Goal: Task Accomplishment & Management: Manage account settings

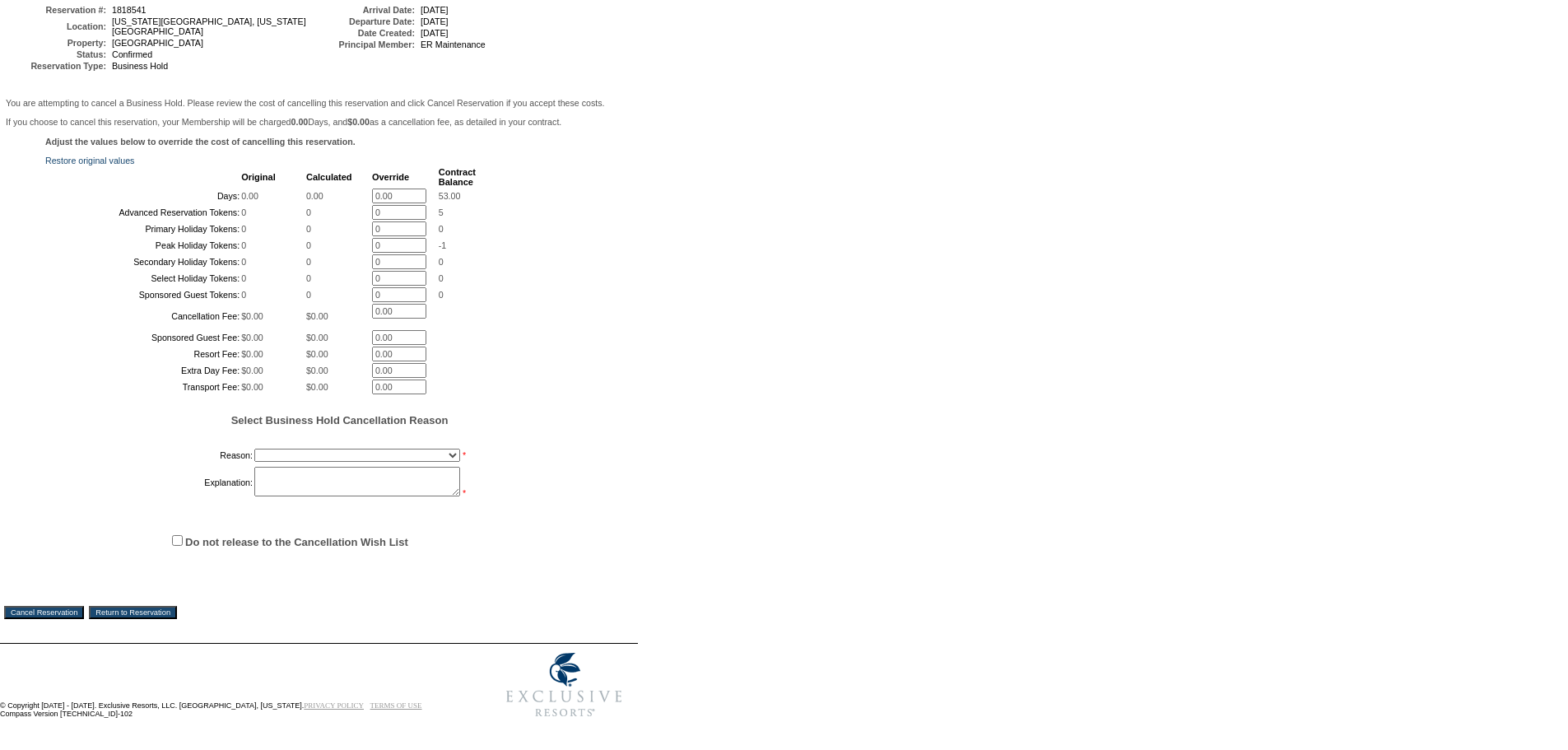
scroll to position [339, 0]
click at [357, 451] on select "Onboarding Pacification Prospect Closed Released to Members" at bounding box center [357, 455] width 206 height 13
select select "1055"
click at [254, 448] on select "Onboarding Pacification Prospect Closed Released to Members" at bounding box center [357, 455] width 206 height 13
drag, startPoint x: 316, startPoint y: 476, endPoint x: 307, endPoint y: 477, distance: 9.1
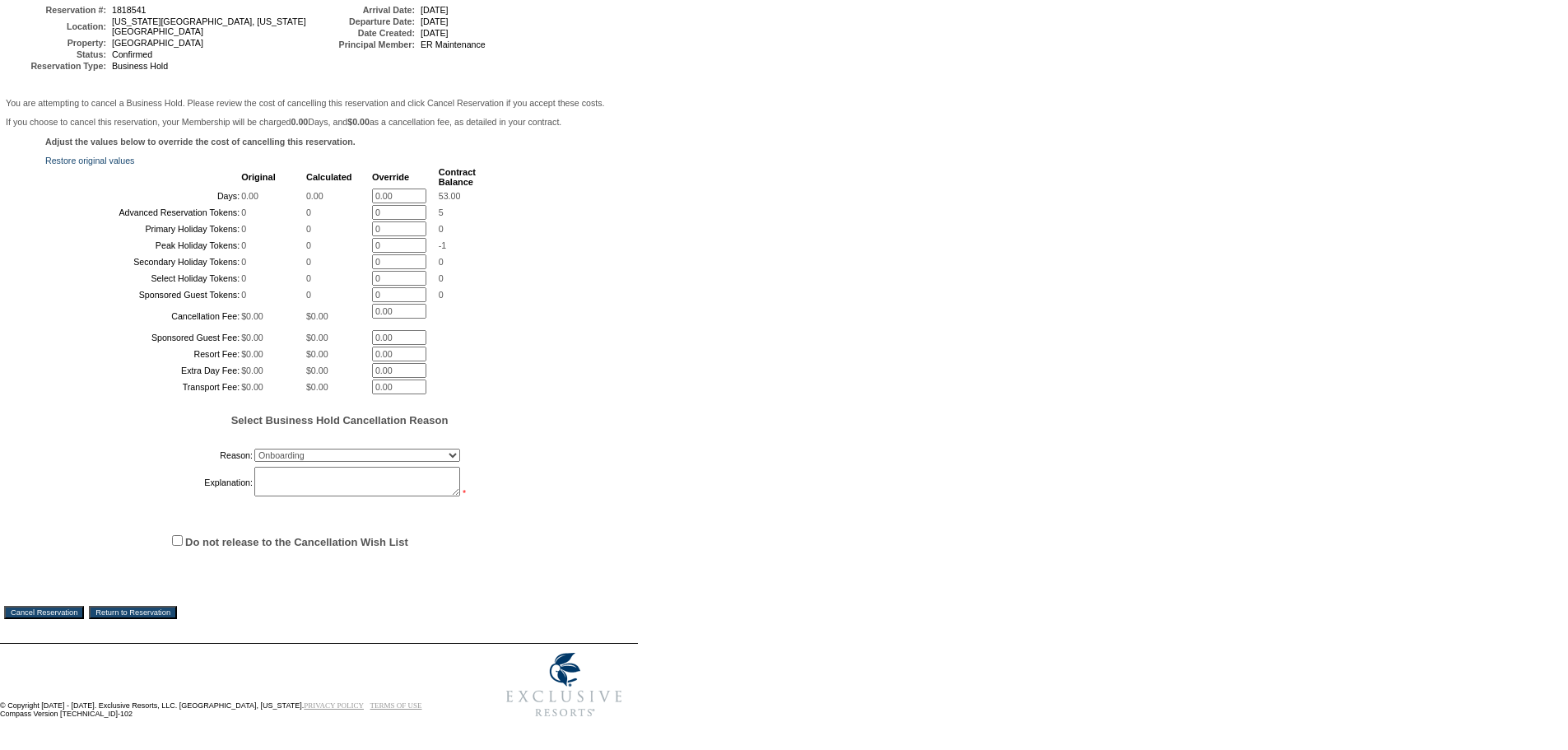
click at [307, 477] on textarea at bounding box center [357, 481] width 206 height 29
type textarea "Thomas"
click at [176, 535] on input "Do not release to the Cancellation Wish List" at bounding box center [177, 540] width 11 height 11
checkbox input "true"
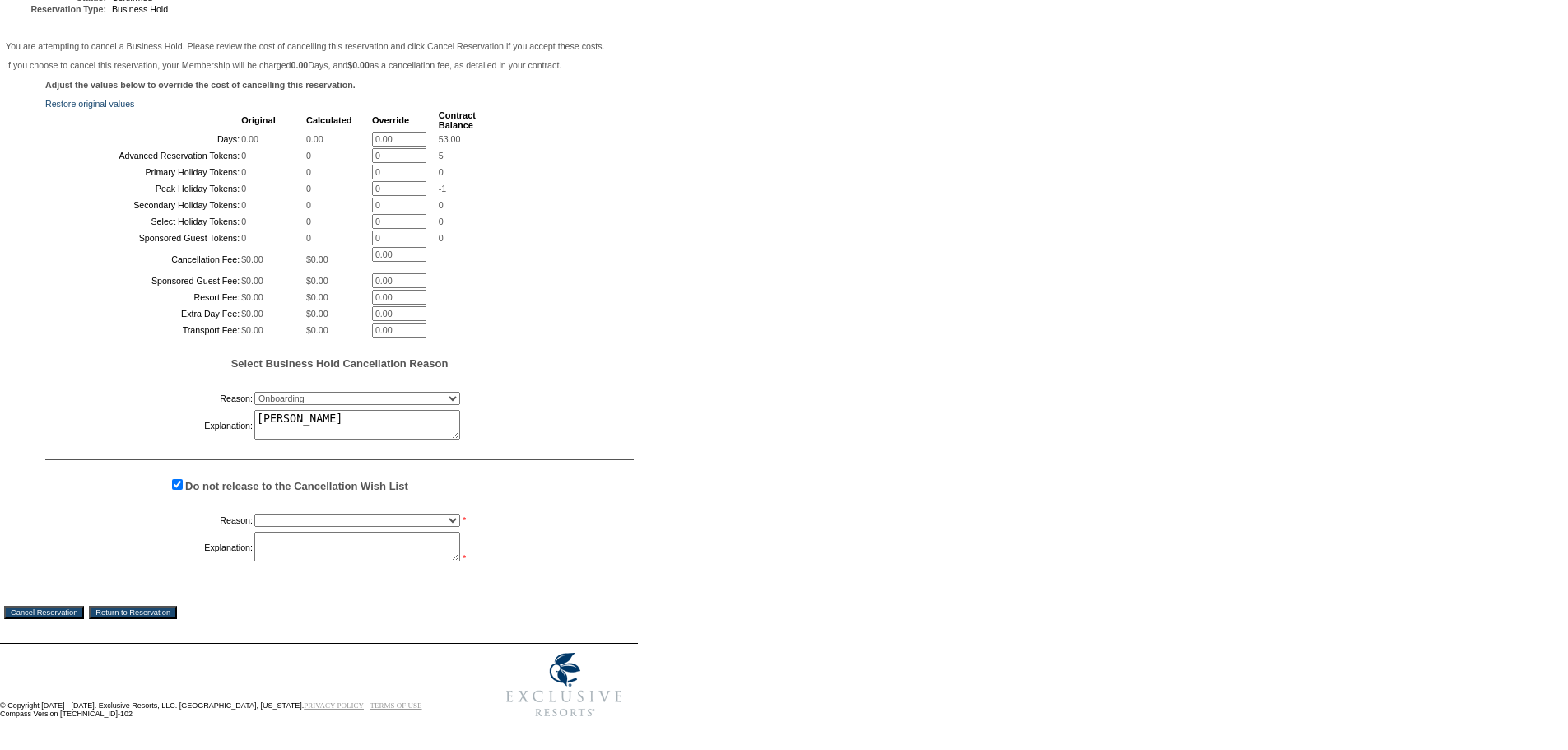
click at [272, 527] on select "Creating Continuous Stay Days Booked After Cancellation Experiential / Hotel / …" at bounding box center [357, 520] width 206 height 13
select select "1033"
click at [254, 527] on select "Creating Continuous Stay Days Booked After Cancellation Experiential / Hotel / …" at bounding box center [357, 520] width 206 height 13
drag, startPoint x: 283, startPoint y: 593, endPoint x: 278, endPoint y: 604, distance: 12.1
click at [282, 561] on textarea "t" at bounding box center [357, 546] width 206 height 29
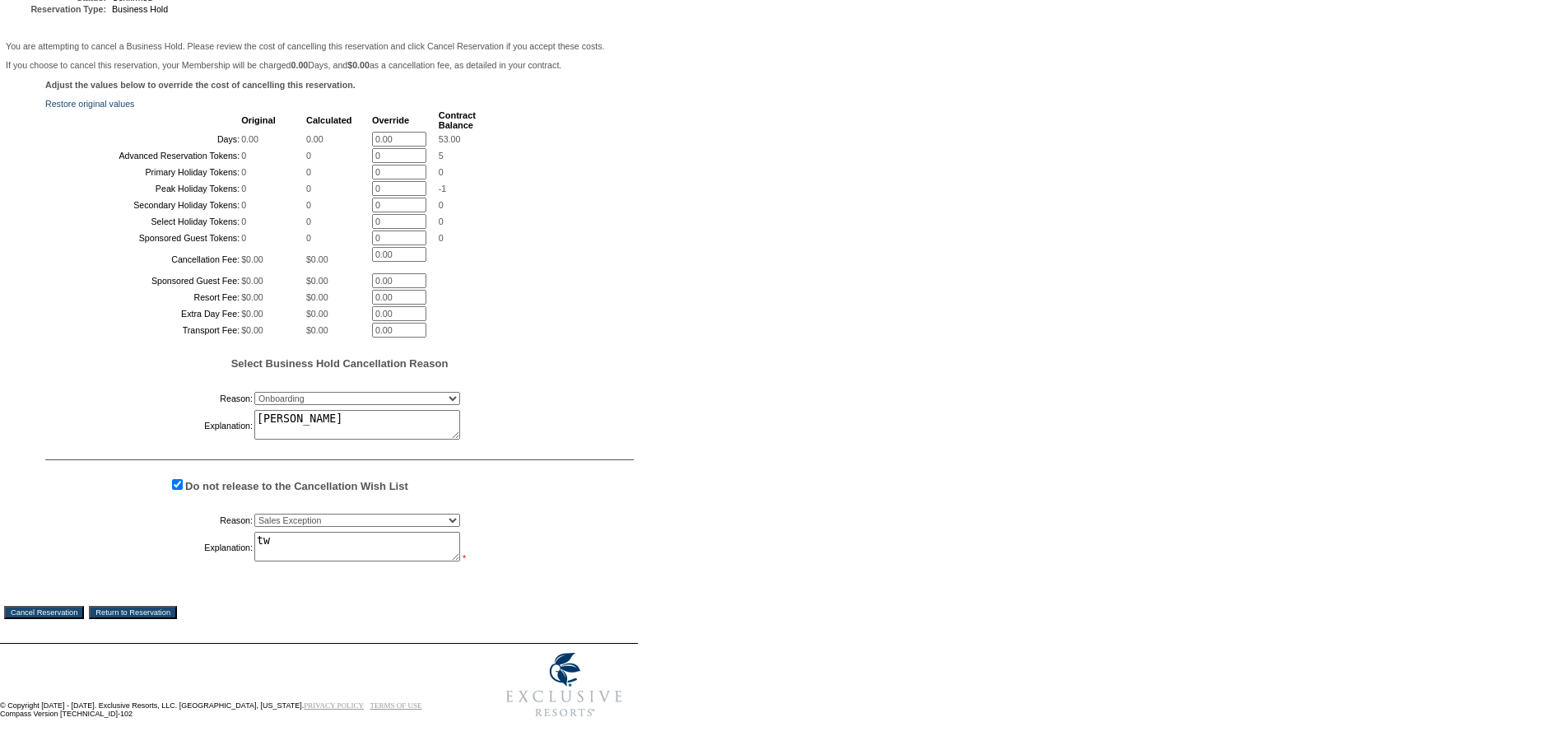
type textarea "tw"
click at [46, 619] on input "Cancel Reservation" at bounding box center [43, 612] width 79 height 13
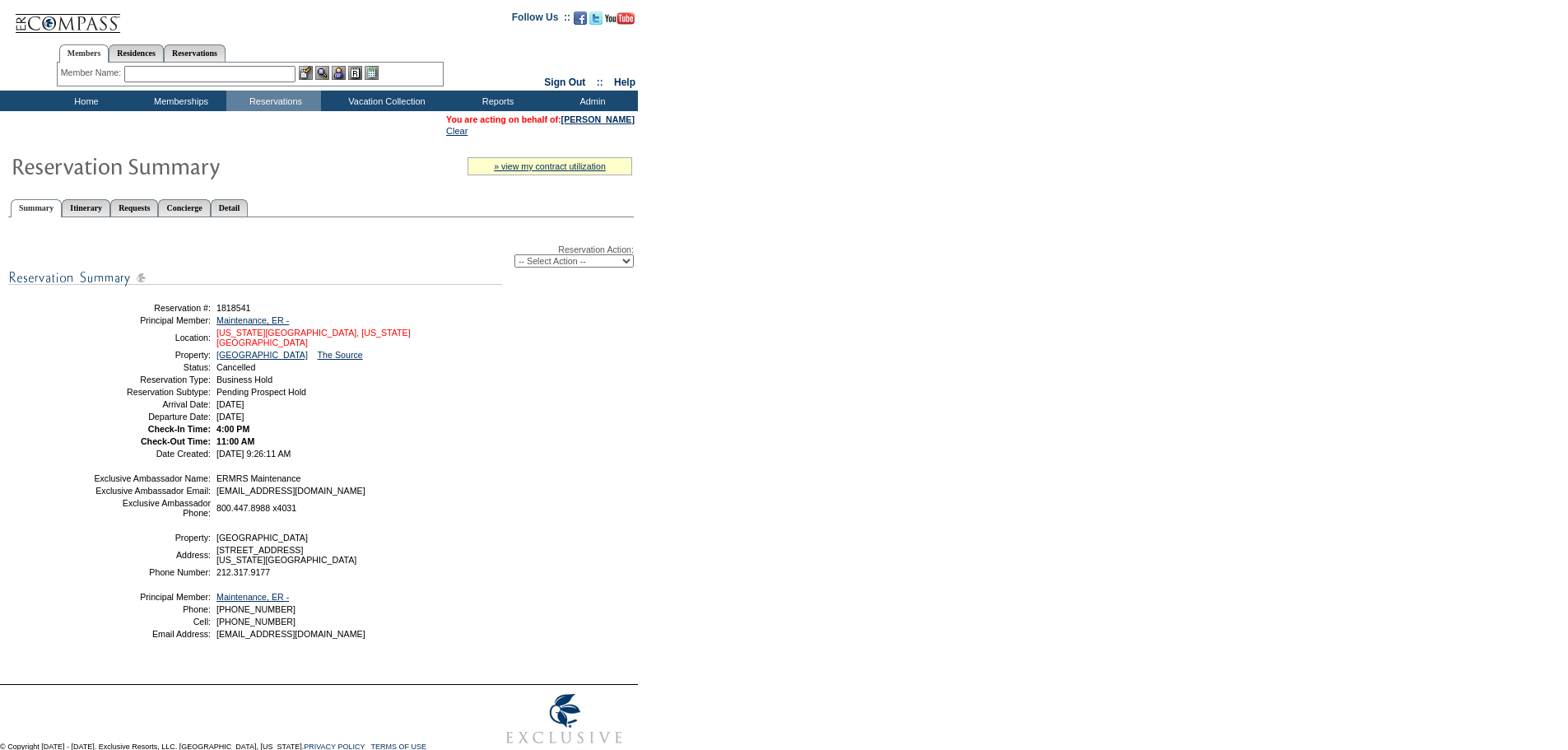
click at [390, 340] on link "[US_STATE][GEOGRAPHIC_DATA], [US_STATE][GEOGRAPHIC_DATA]" at bounding box center [314, 338] width 194 height 20
